Goal: Information Seeking & Learning: Learn about a topic

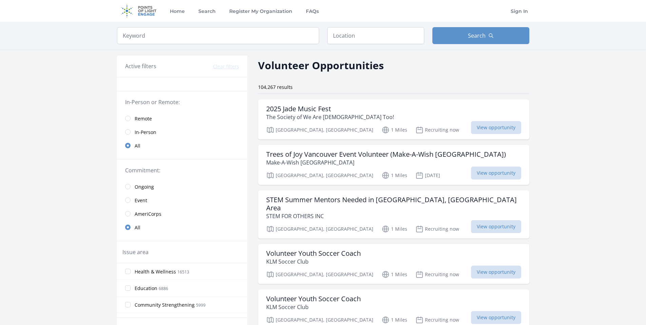
click at [131, 118] on link "Remote" at bounding box center [182, 119] width 130 height 14
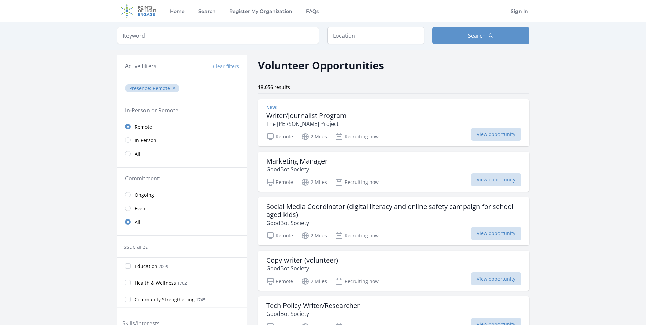
click at [139, 209] on span "Event" at bounding box center [141, 208] width 13 height 7
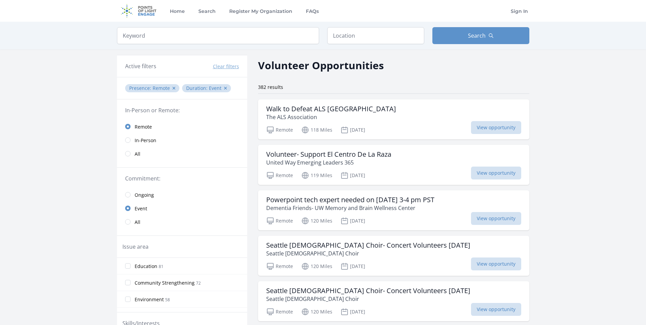
click at [140, 128] on span "Remote" at bounding box center [143, 126] width 17 height 7
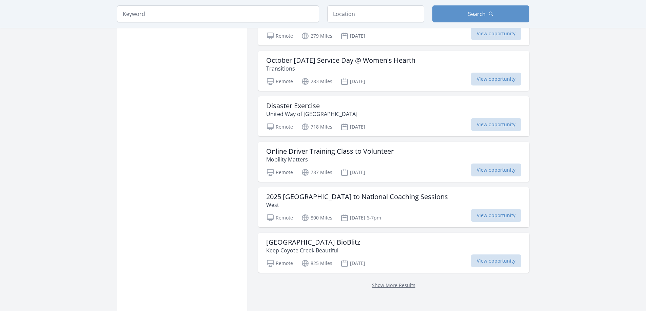
scroll to position [762, 0]
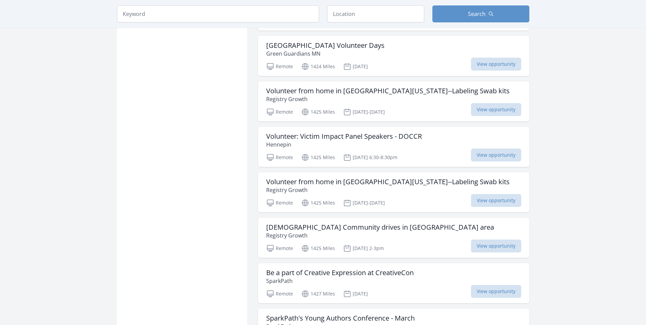
scroll to position [1454, 0]
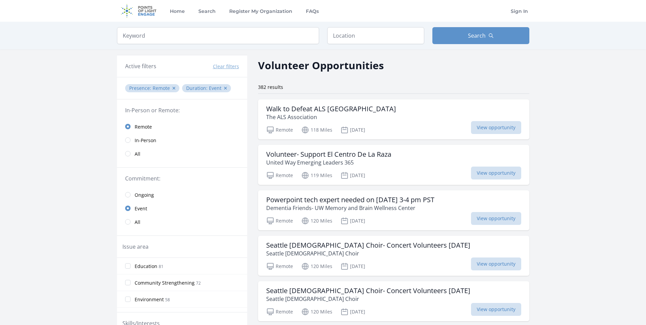
click at [144, 196] on span "Ongoing" at bounding box center [144, 195] width 19 height 7
